Goal: Task Accomplishment & Management: Manage account settings

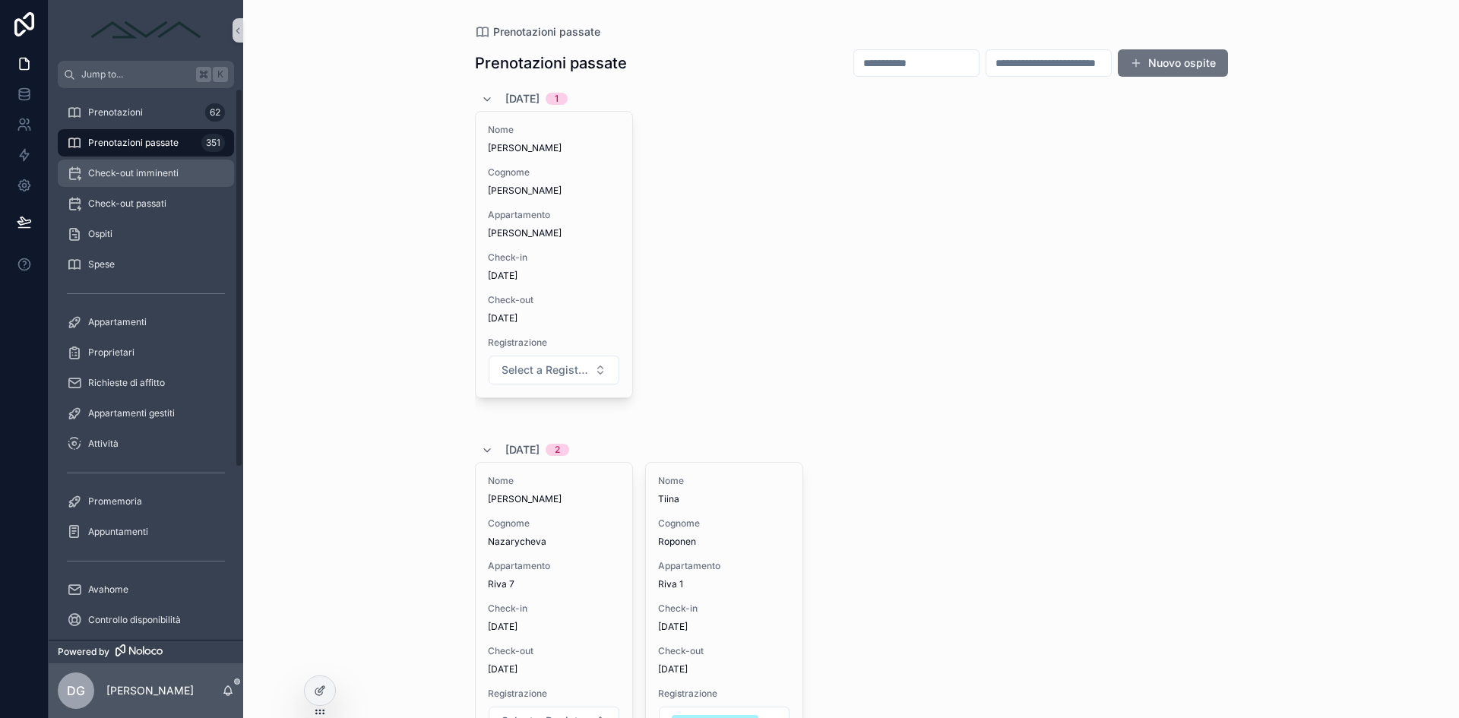
click at [139, 179] on div "Check-out imminenti" at bounding box center [146, 173] width 158 height 24
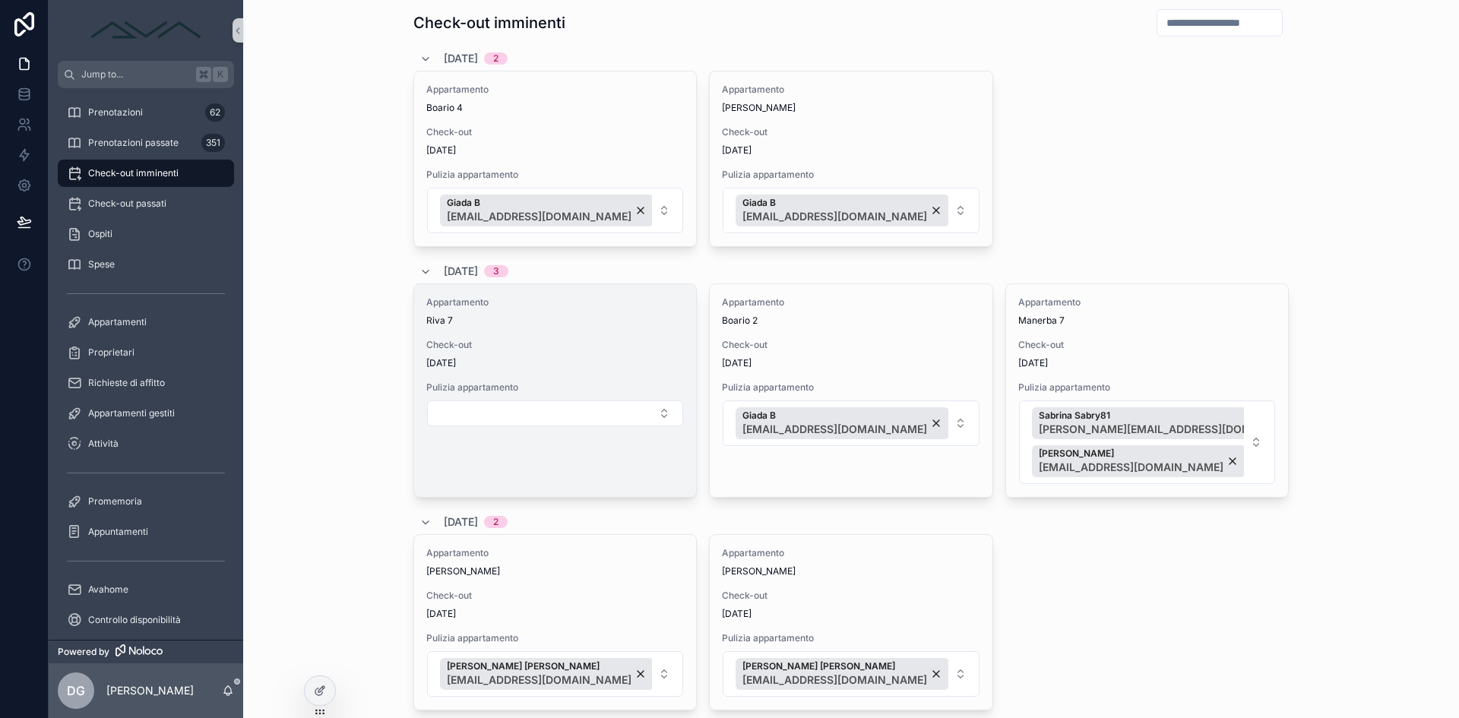
scroll to position [103, 0]
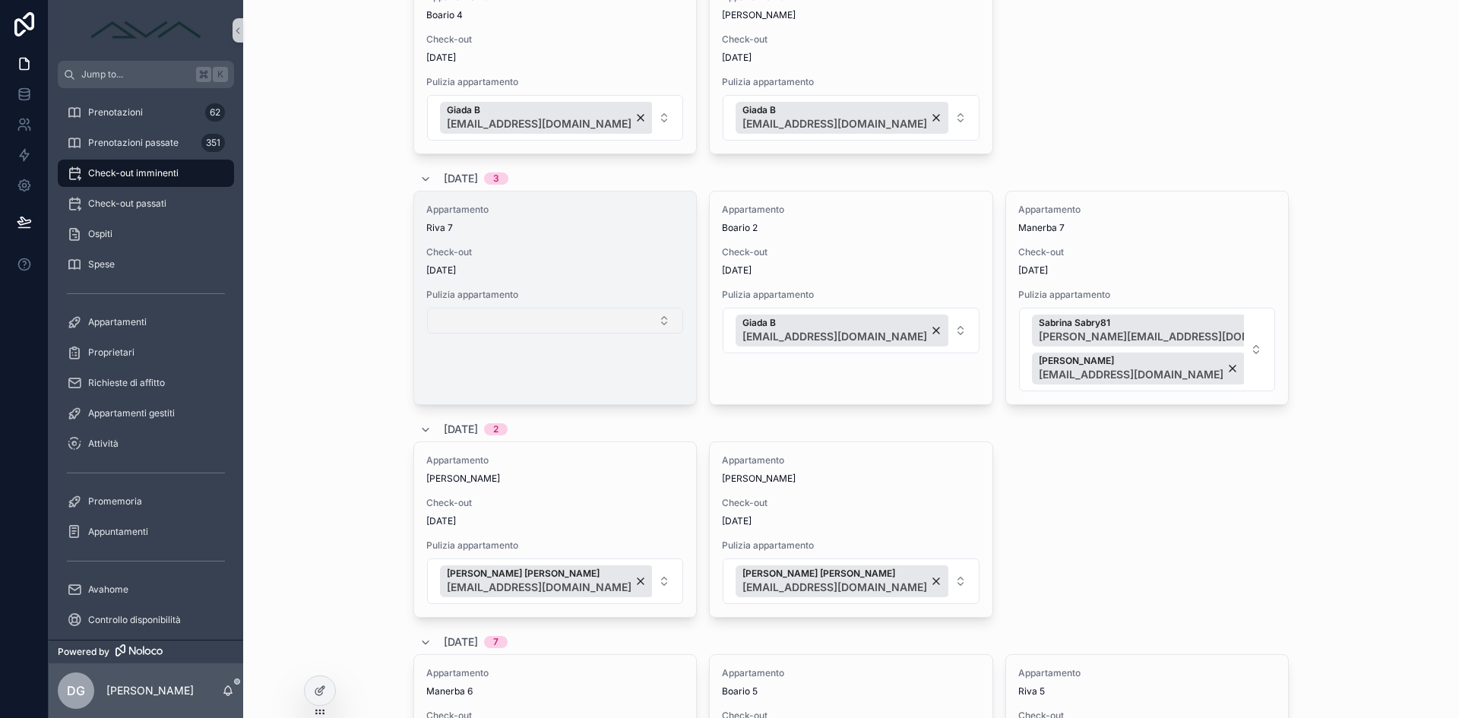
click at [555, 315] on button "Select Button" at bounding box center [555, 321] width 256 height 26
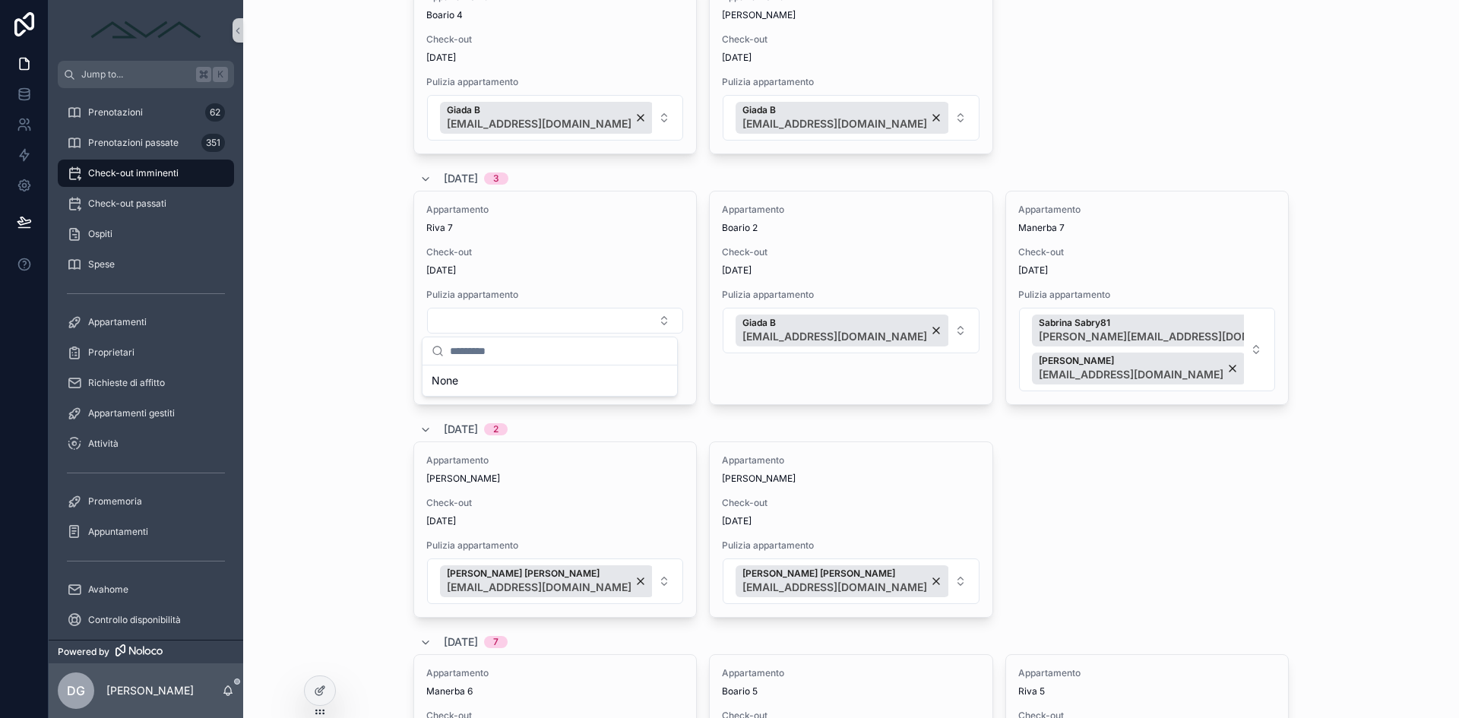
click at [1033, 575] on div "Appartamento [PERSON_NAME] Check-out [DATE] Pulizia appartamento [PERSON_NAME] …" at bounding box center [850, 529] width 875 height 176
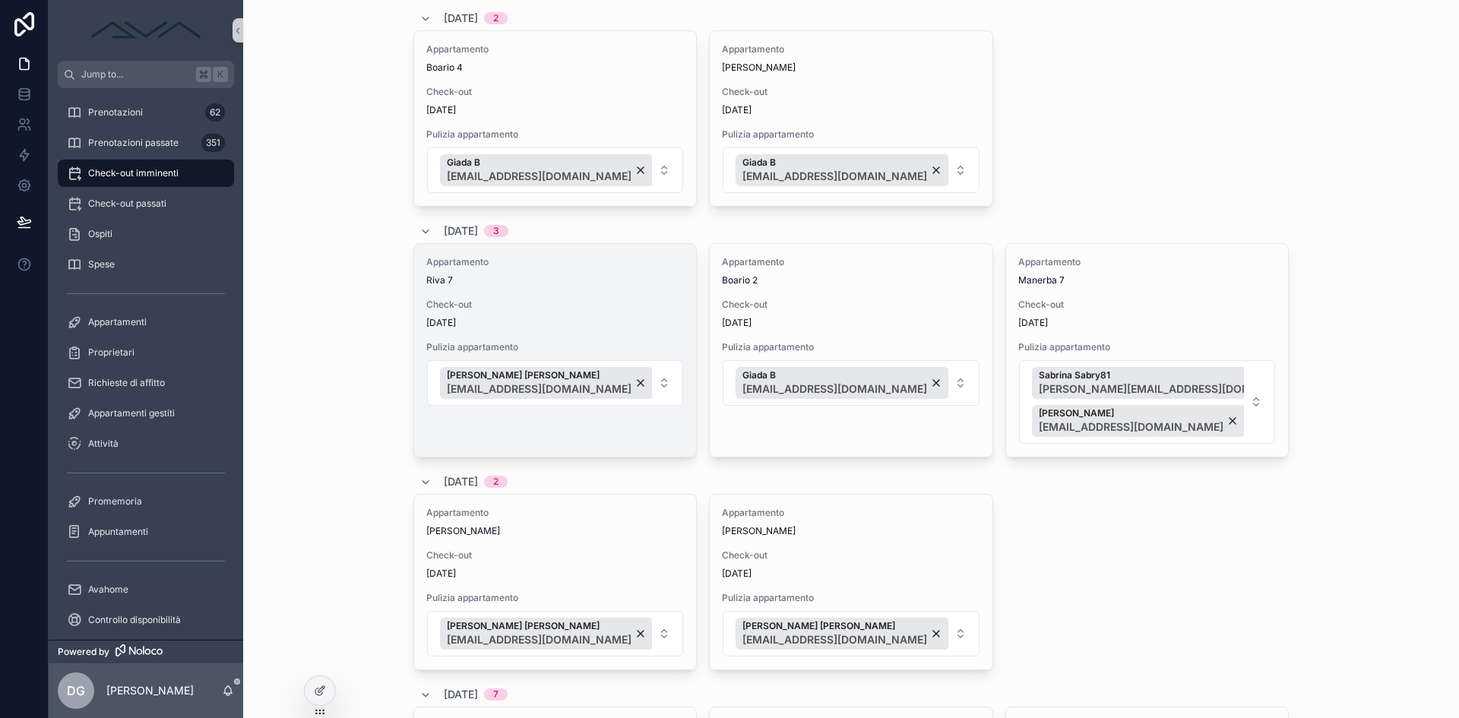
scroll to position [0, 0]
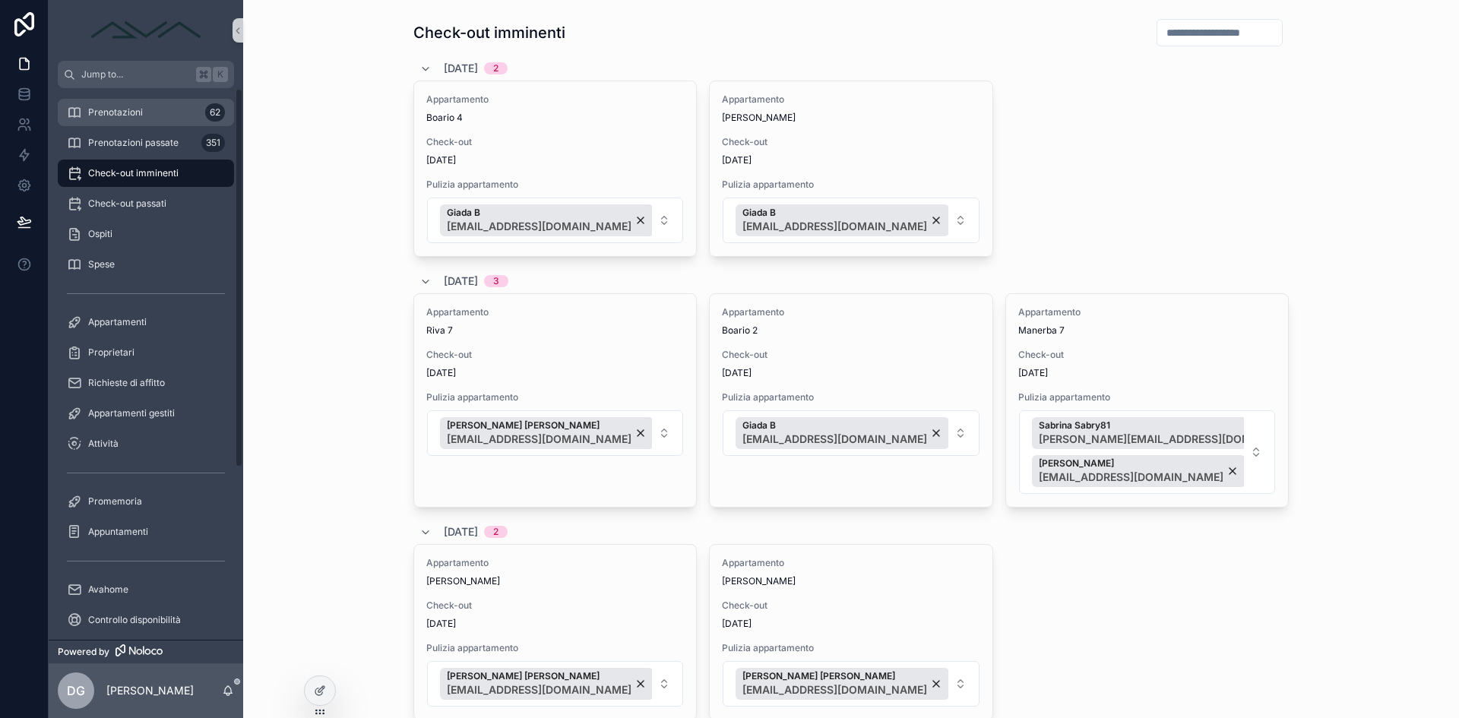
click at [138, 113] on span "Prenotazioni" at bounding box center [115, 112] width 55 height 12
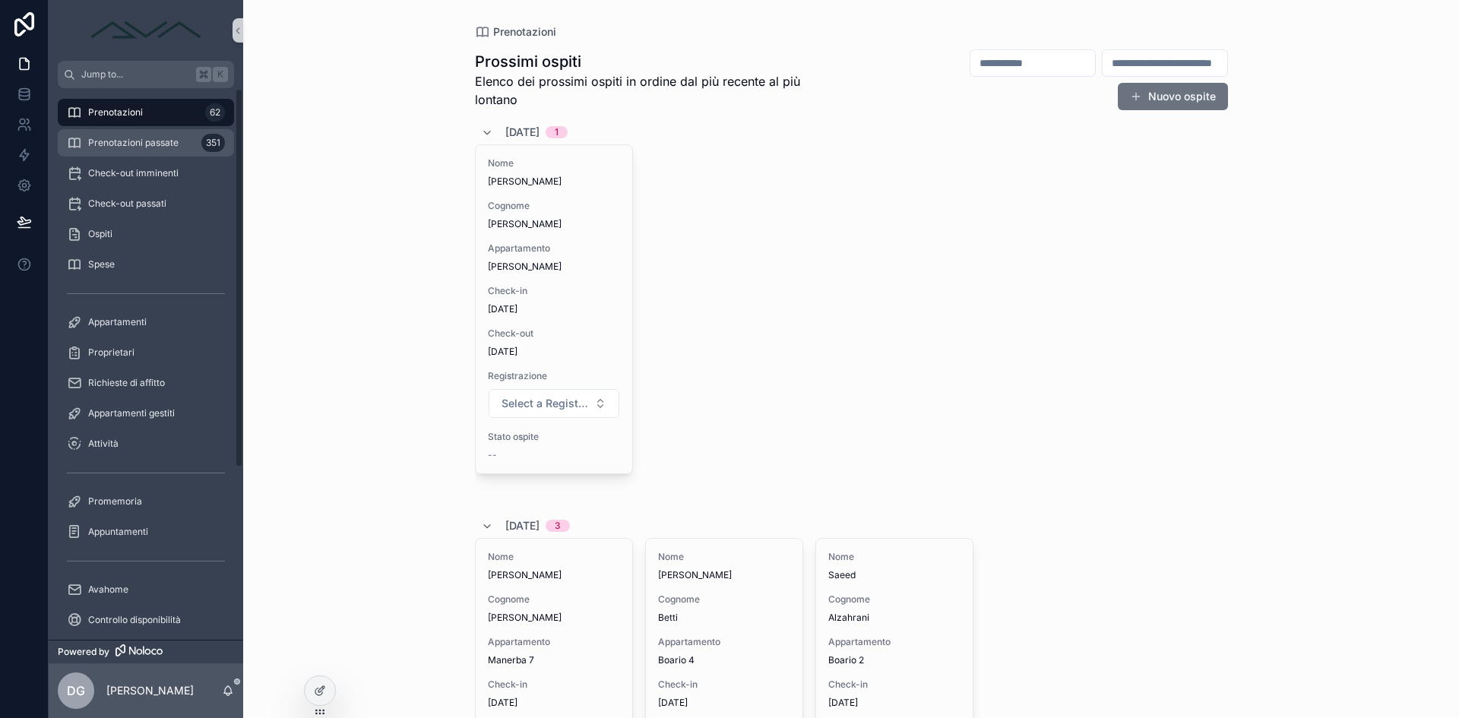
click at [138, 145] on span "Prenotazioni passate" at bounding box center [133, 143] width 90 height 12
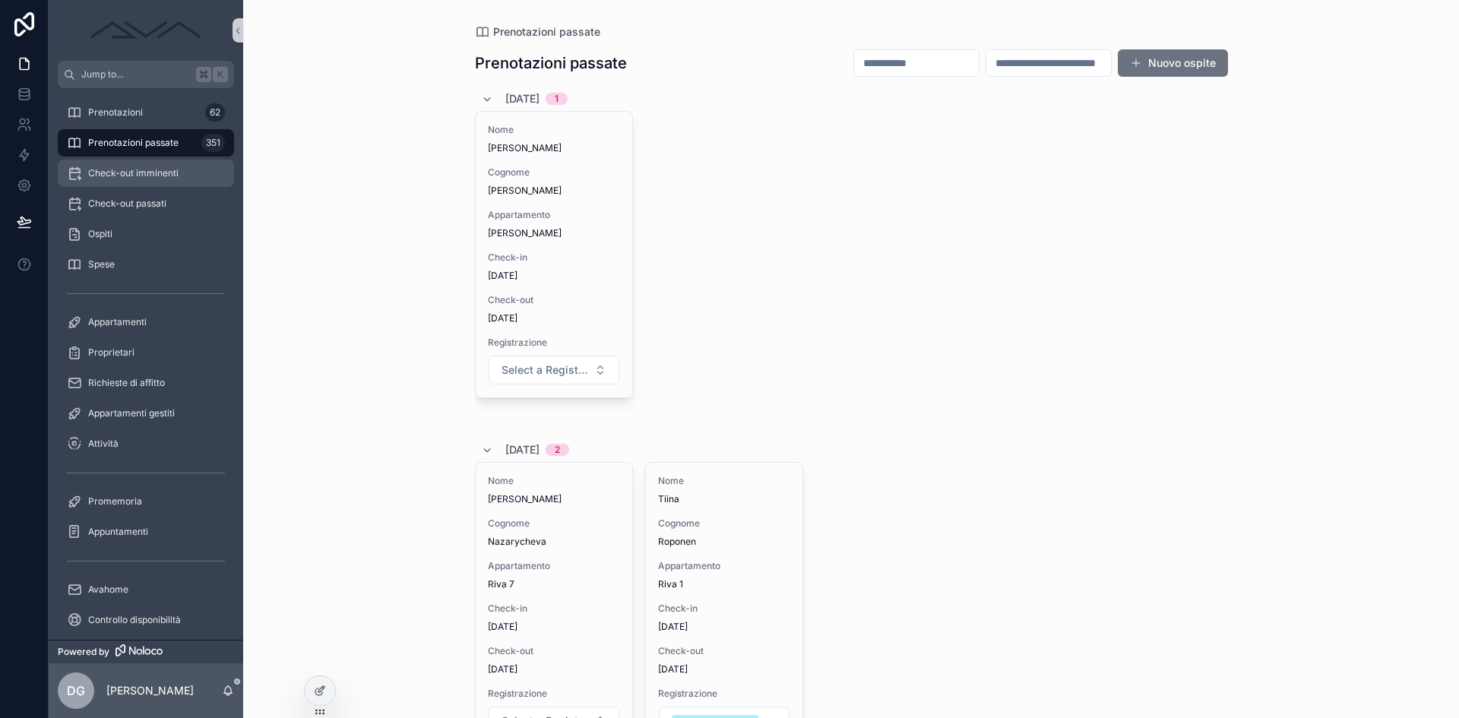
click at [142, 169] on span "Check-out imminenti" at bounding box center [133, 173] width 90 height 12
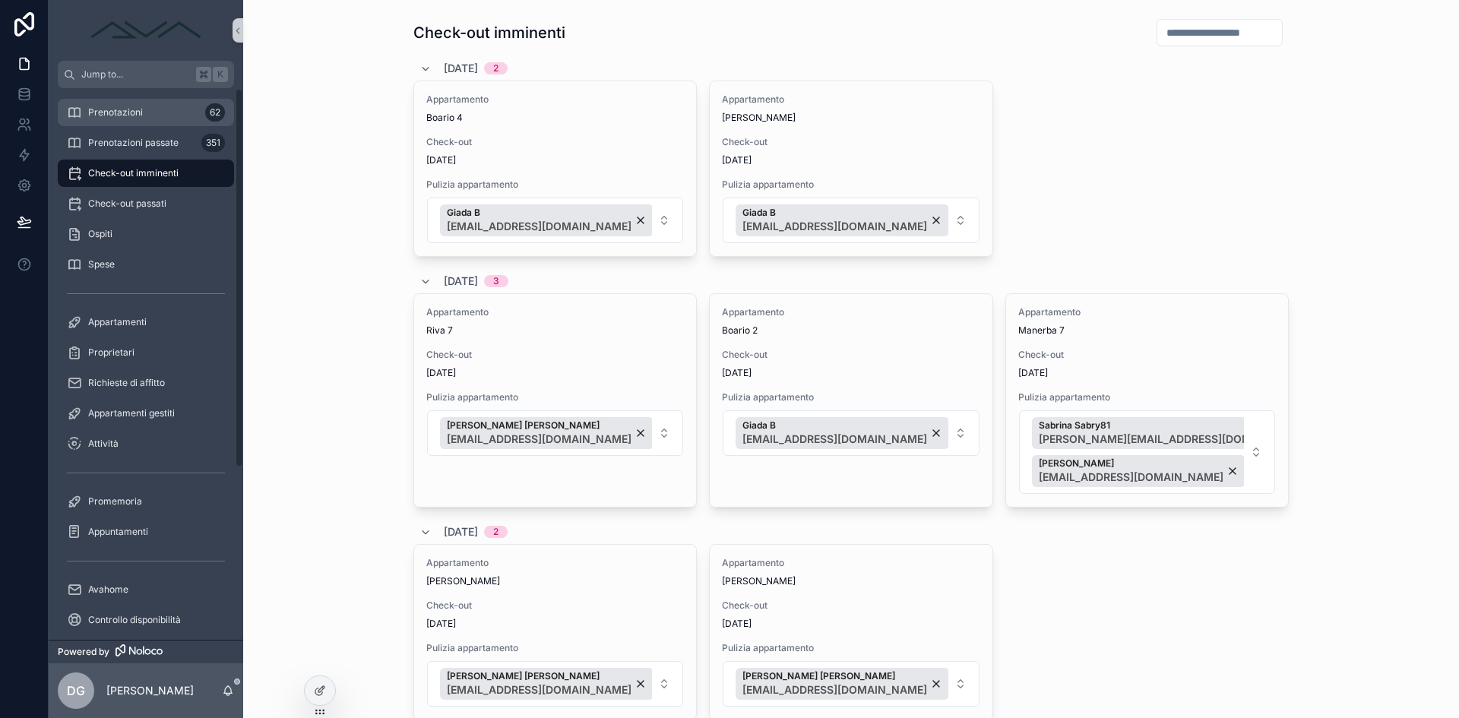
click at [130, 100] on link "Prenotazioni 62" at bounding box center [146, 112] width 176 height 27
